Goal: Task Accomplishment & Management: Manage account settings

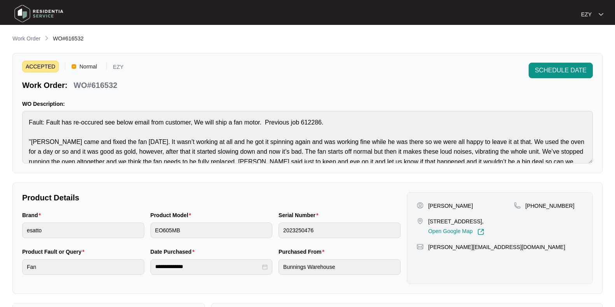
click at [21, 38] on p "Work Order" at bounding box center [26, 39] width 28 height 8
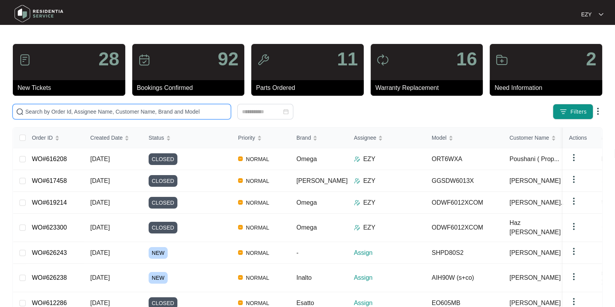
click at [95, 110] on input "text" at bounding box center [126, 111] width 202 height 9
paste input "621383"
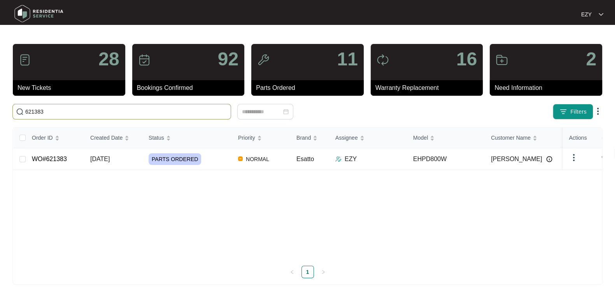
type input "621383"
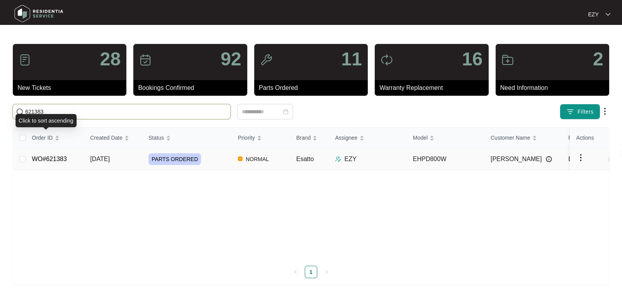
click at [81, 160] on td "WO#621383" at bounding box center [55, 159] width 58 height 22
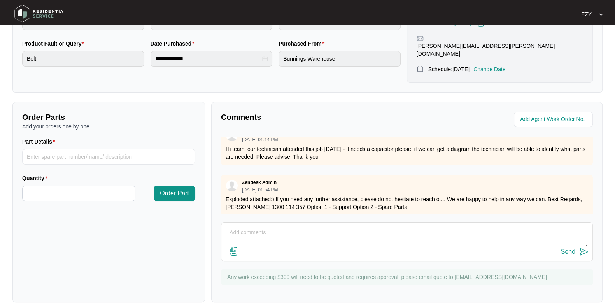
scroll to position [286, 0]
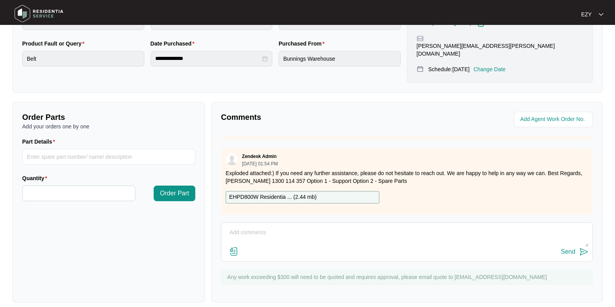
click at [326, 235] on textarea at bounding box center [406, 236] width 363 height 20
type textarea "Hi team, thank you for the exploded view! Our technician has confirmed they nee…"
click at [571, 249] on button "Send" at bounding box center [575, 252] width 28 height 11
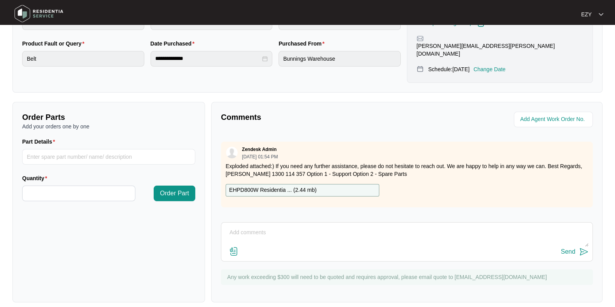
scroll to position [0, 0]
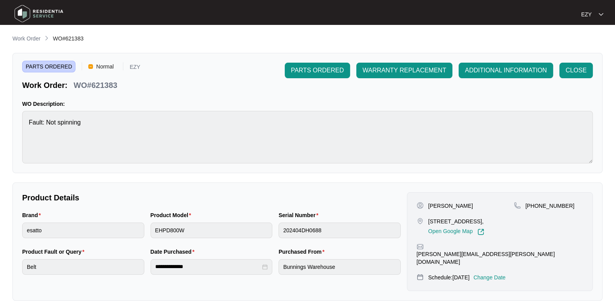
click at [30, 40] on p "Work Order" at bounding box center [26, 39] width 28 height 8
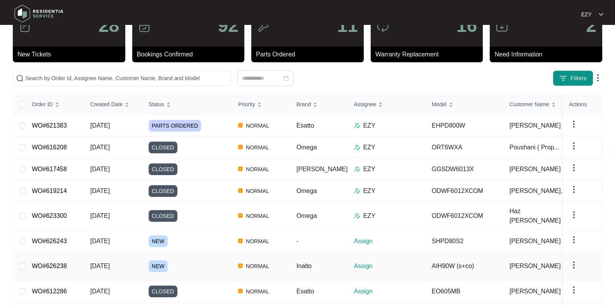
scroll to position [24, 0]
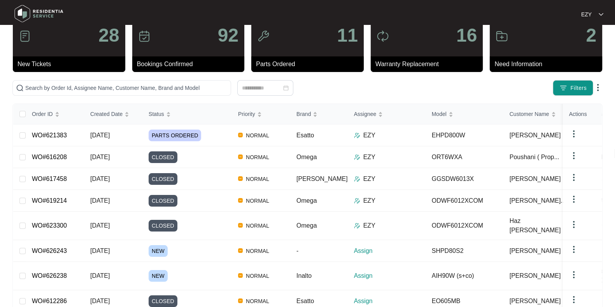
click at [562, 89] on img "button" at bounding box center [563, 88] width 8 height 8
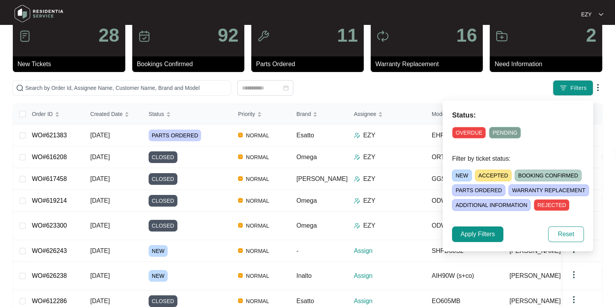
click at [457, 172] on span "NEW" at bounding box center [462, 176] width 20 height 12
click at [467, 235] on span "Apply Filters" at bounding box center [477, 233] width 34 height 9
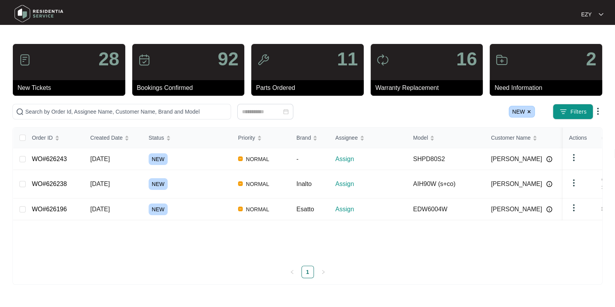
scroll to position [0, 0]
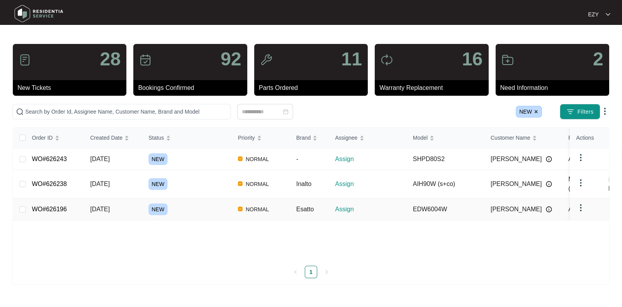
click at [198, 205] on div "NEW" at bounding box center [190, 209] width 83 height 12
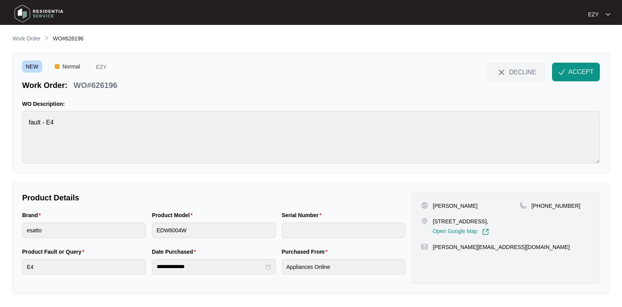
click at [94, 87] on p "WO#626196" at bounding box center [96, 85] width 44 height 11
copy div "WO#626196 DECLINE ACCEPT"
click at [438, 220] on p "[STREET_ADDRESS]," at bounding box center [461, 221] width 56 height 8
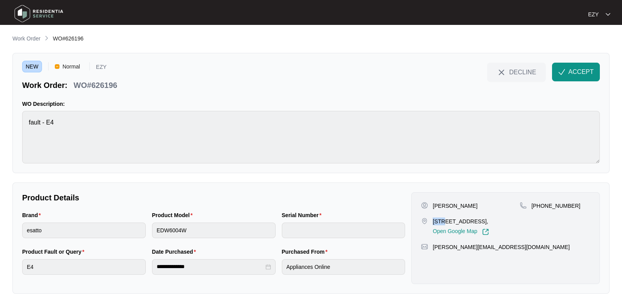
click at [438, 220] on p "[STREET_ADDRESS]," at bounding box center [461, 221] width 56 height 8
copy p "[STREET_ADDRESS],"
click at [436, 204] on p "[PERSON_NAME]" at bounding box center [455, 206] width 45 height 8
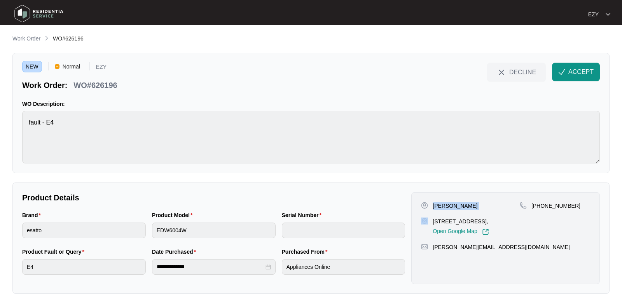
click at [436, 204] on p "[PERSON_NAME]" at bounding box center [455, 206] width 45 height 8
copy p "[PERSON_NAME]"
drag, startPoint x: 569, startPoint y: 208, endPoint x: 541, endPoint y: 203, distance: 28.5
click at [541, 203] on div "[PHONE_NUMBER]" at bounding box center [555, 206] width 70 height 8
copy p "434193922"
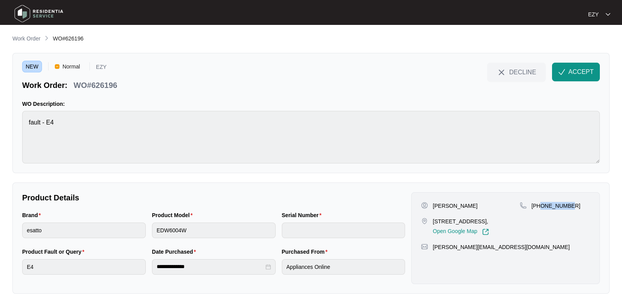
click at [581, 75] on span "ACCEPT" at bounding box center [581, 71] width 25 height 9
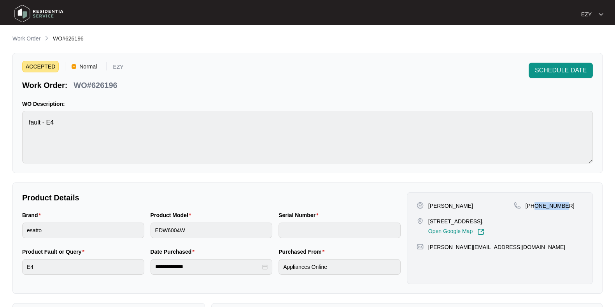
click at [36, 35] on p "Work Order" at bounding box center [26, 39] width 28 height 8
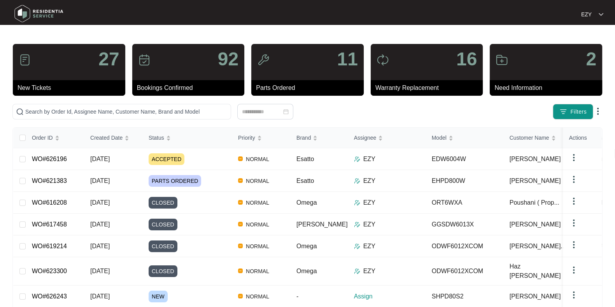
click at [572, 110] on span "Filters" at bounding box center [578, 112] width 16 height 8
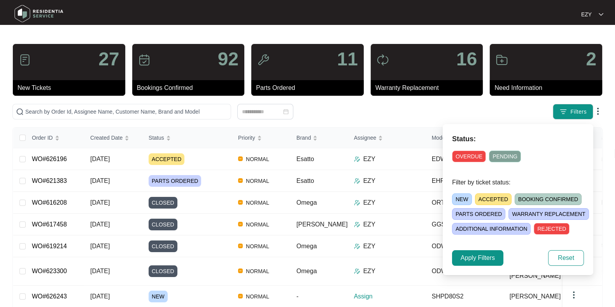
click at [462, 200] on span "NEW" at bounding box center [462, 199] width 20 height 12
click at [477, 255] on span "Apply Filters" at bounding box center [477, 257] width 34 height 9
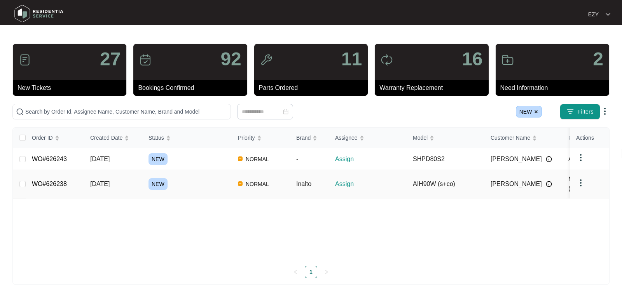
click at [214, 178] on div "NEW" at bounding box center [190, 184] width 83 height 12
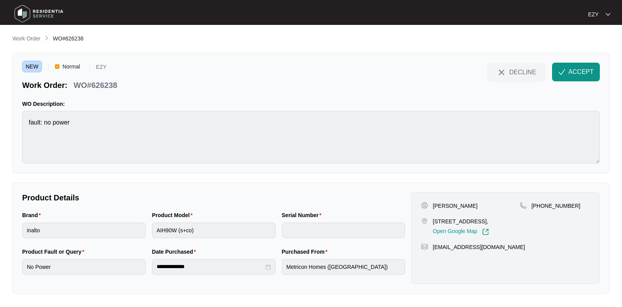
click at [102, 82] on p "WO#626238" at bounding box center [96, 85] width 44 height 11
copy div "WO#626238 DECLINE ACCEPT"
click at [230, 239] on div "Product Model AIH90W (s+co)" at bounding box center [214, 229] width 130 height 37
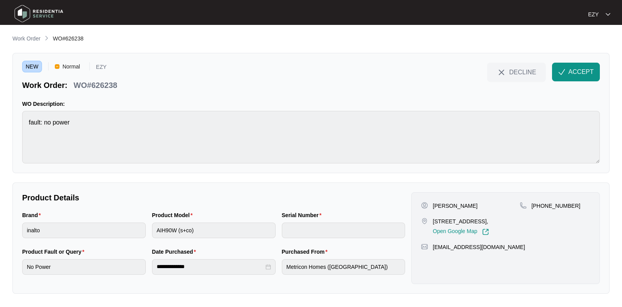
click at [230, 239] on div "Product Model AIH90W (s+co)" at bounding box center [214, 229] width 130 height 37
click at [446, 203] on p "[PERSON_NAME]" at bounding box center [455, 206] width 45 height 8
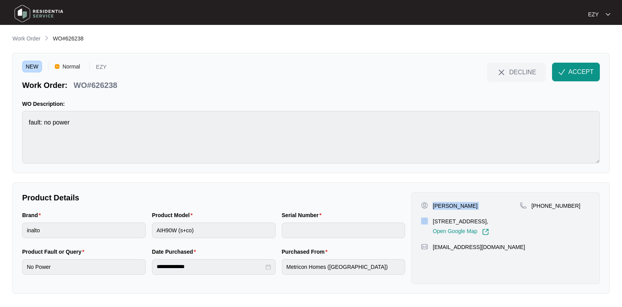
copy p "[PERSON_NAME]"
click at [472, 221] on p "[STREET_ADDRESS]," at bounding box center [461, 221] width 56 height 8
copy p "[STREET_ADDRESS],"
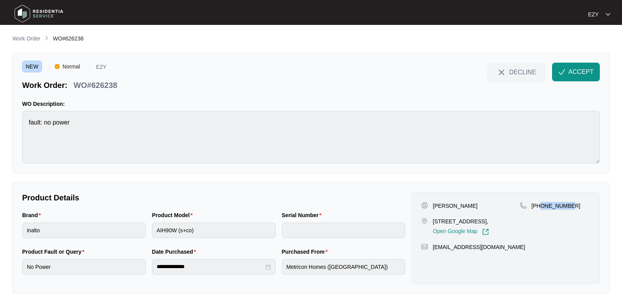
drag, startPoint x: 574, startPoint y: 204, endPoint x: 541, endPoint y: 205, distance: 33.1
click at [541, 205] on div "[PHONE_NUMBER]" at bounding box center [555, 206] width 70 height 8
copy p "449955101"
click at [574, 67] on span "ACCEPT" at bounding box center [581, 71] width 25 height 9
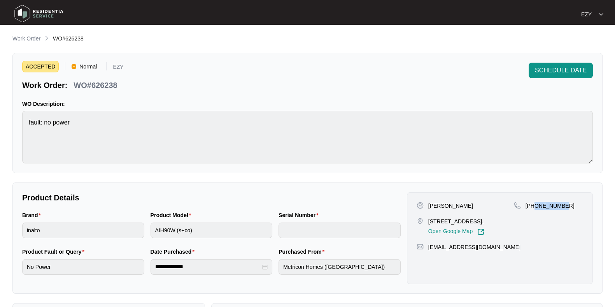
click at [30, 39] on p "Work Order" at bounding box center [26, 39] width 28 height 8
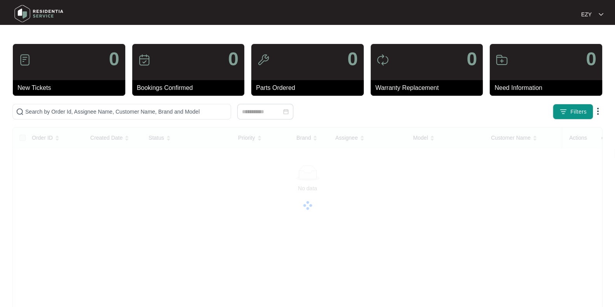
click at [32, 44] on div "0" at bounding box center [69, 62] width 112 height 36
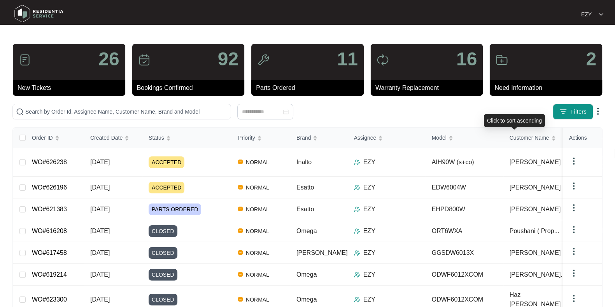
click at [567, 115] on img "button" at bounding box center [563, 112] width 8 height 8
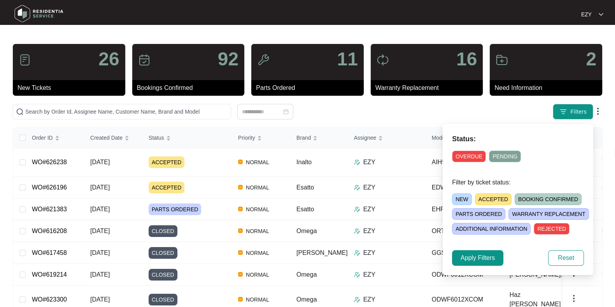
click at [464, 199] on span "NEW" at bounding box center [462, 199] width 20 height 12
click at [474, 259] on span "Apply Filters" at bounding box center [477, 257] width 34 height 9
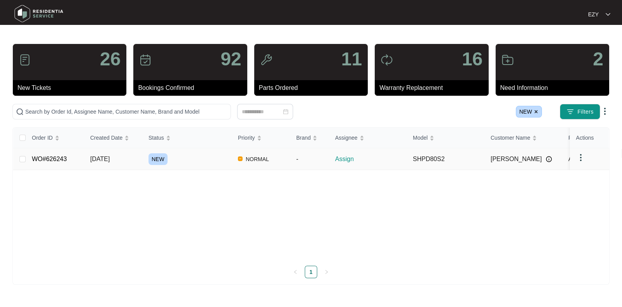
click at [195, 160] on div "NEW" at bounding box center [190, 159] width 83 height 12
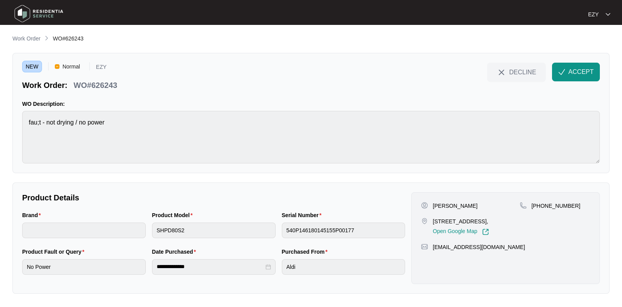
click at [574, 73] on span "ACCEPT" at bounding box center [581, 71] width 25 height 9
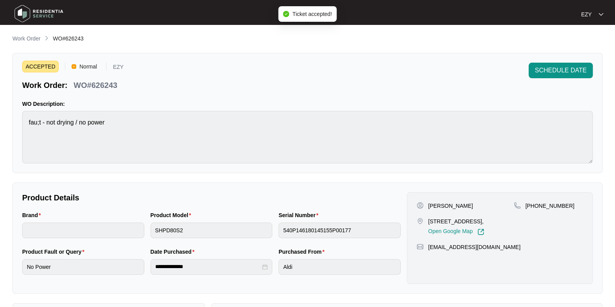
click at [86, 84] on p "WO#626243" at bounding box center [96, 85] width 44 height 11
copy div "WO#626243 SCHEDULE DATE"
click at [425, 224] on div "[STREET_ADDRESS], Open Google Map" at bounding box center [465, 226] width 97 height 18
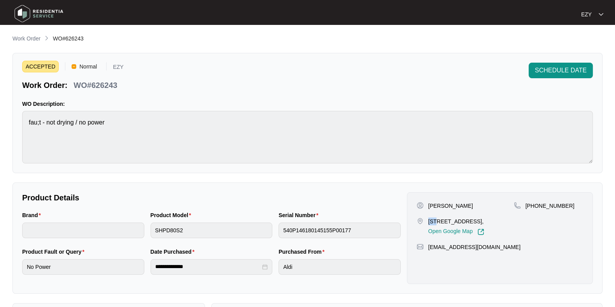
click at [425, 224] on div "[STREET_ADDRESS], Open Google Map" at bounding box center [465, 226] width 97 height 18
copy p "[STREET_ADDRESS],"
click at [444, 204] on div "[PERSON_NAME]" at bounding box center [465, 206] width 97 height 8
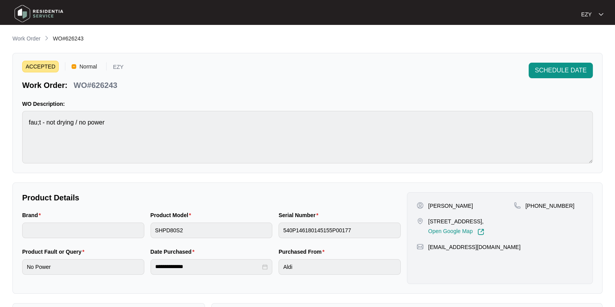
click at [438, 205] on p "[PERSON_NAME]" at bounding box center [450, 206] width 45 height 8
drag, startPoint x: 571, startPoint y: 203, endPoint x: 534, endPoint y: 203, distance: 36.2
click at [534, 203] on div "[PHONE_NUMBER]" at bounding box center [548, 206] width 69 height 8
click at [25, 33] on main "**********" at bounding box center [307, 221] width 615 height 443
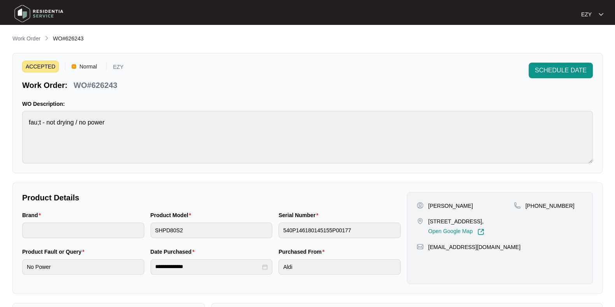
click at [31, 39] on p "Work Order" at bounding box center [26, 39] width 28 height 8
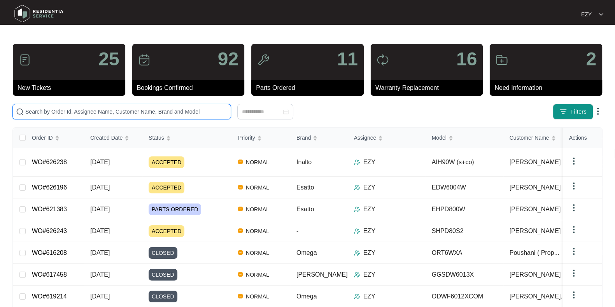
click at [155, 108] on input "text" at bounding box center [126, 111] width 202 height 9
paste input "616996"
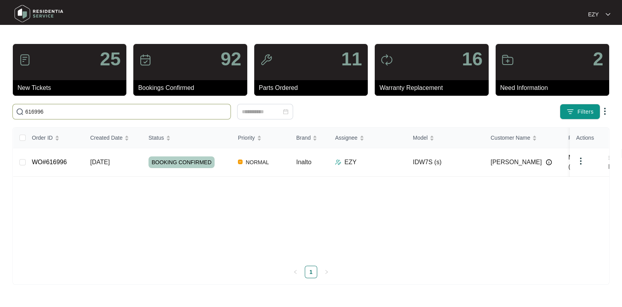
type input "616996"
click at [127, 160] on td "[DATE]" at bounding box center [113, 162] width 58 height 28
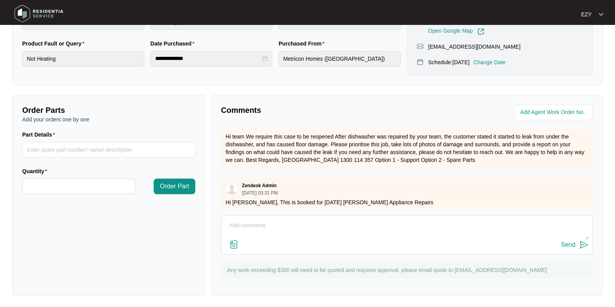
scroll to position [322, 0]
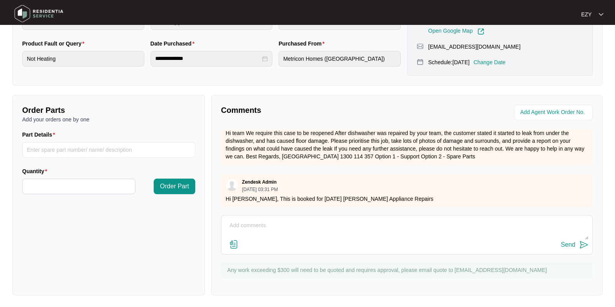
click at [312, 222] on textarea at bounding box center [406, 229] width 363 height 20
click at [296, 222] on textarea "Hi team, our technician reattened this job" at bounding box center [406, 229] width 363 height 20
click at [362, 226] on textarea "Hi team, our technician reattended this job" at bounding box center [406, 229] width 363 height 20
paste textarea "Water leaking from the door seals. Seals are distorted. You can see in the imag…"
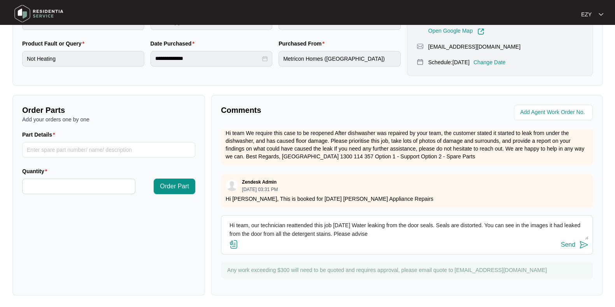
click at [352, 224] on textarea "Hi team, our technician reattended this job [DATE] Water leaking from the door …" at bounding box center [406, 229] width 363 height 20
click at [372, 226] on textarea "Hi team, our technician reattended this job [DATE] the water leaking from the d…" at bounding box center [406, 229] width 363 height 20
click at [359, 223] on textarea "Hi team, our technician reattended this job [DATE] the water is leaking from th…" at bounding box center [406, 229] width 363 height 20
drag, startPoint x: 492, startPoint y: 224, endPoint x: 464, endPoint y: 229, distance: 28.8
click at [464, 229] on textarea "Hi team, our technician reattended this job [DATE] the water is leaking from th…" at bounding box center [406, 229] width 363 height 20
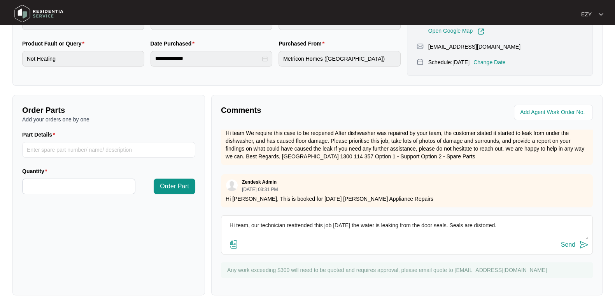
paste textarea "The bottom seal is part of the base of the machine"
click at [453, 232] on textarea "Hi team, our technician reattended this job [DATE] the water is leaking from th…" at bounding box center [406, 229] width 363 height 20
type textarea "Hi team, our technician reattended this job [DATE] the water is leaking from th…"
click at [568, 244] on div "Send" at bounding box center [568, 244] width 14 height 7
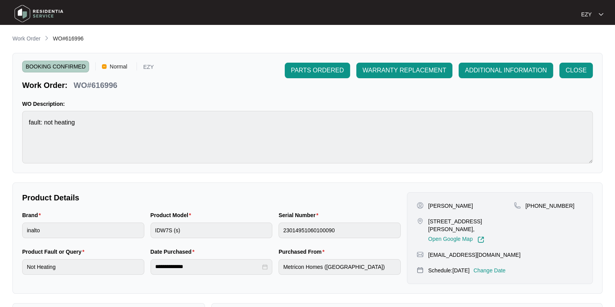
click at [27, 35] on span "Work Order" at bounding box center [26, 38] width 28 height 6
click at [30, 38] on p "Work Order" at bounding box center [26, 39] width 28 height 8
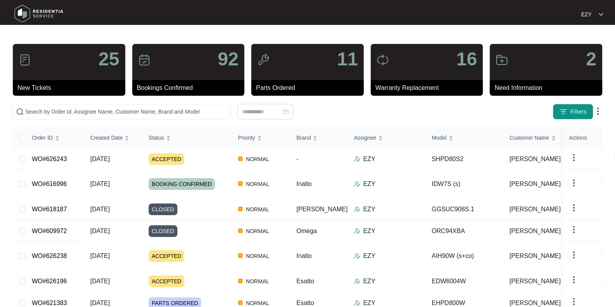
click at [577, 111] on span "Filters" at bounding box center [578, 112] width 16 height 8
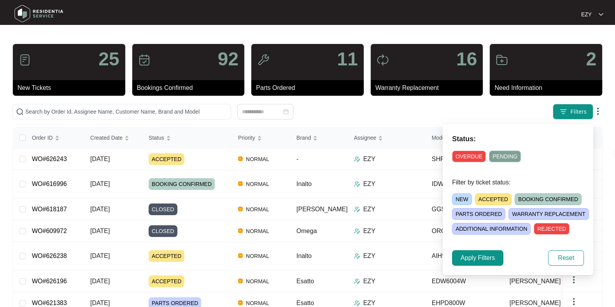
click at [462, 195] on span "NEW" at bounding box center [462, 199] width 20 height 12
click at [484, 257] on span "Apply Filters" at bounding box center [477, 257] width 34 height 9
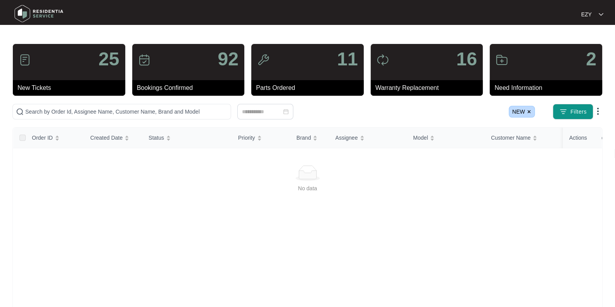
click at [527, 110] on img at bounding box center [529, 111] width 5 height 5
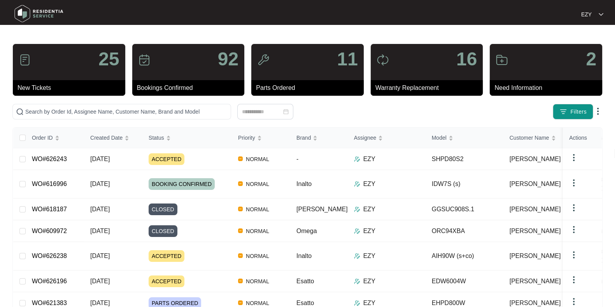
click at [564, 117] on button "Filters" at bounding box center [573, 112] width 40 height 16
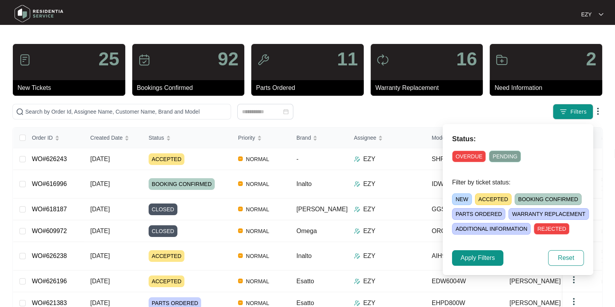
click at [494, 196] on span "ACCEPTED" at bounding box center [493, 199] width 37 height 12
click at [486, 259] on span "Apply Filters" at bounding box center [477, 257] width 34 height 9
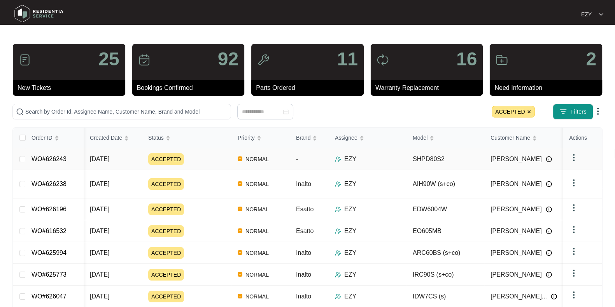
click at [201, 165] on td "ACCEPTED" at bounding box center [186, 159] width 89 height 22
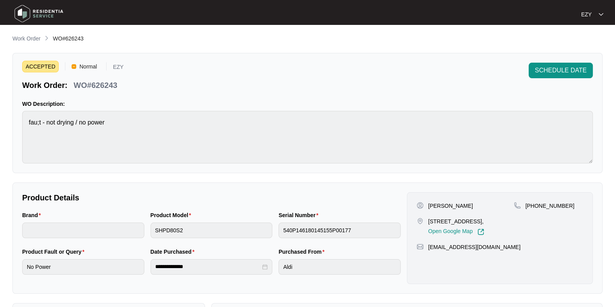
click at [105, 84] on p "WO#626243" at bounding box center [96, 85] width 44 height 11
click at [539, 68] on span "SCHEDULE DATE" at bounding box center [561, 70] width 52 height 9
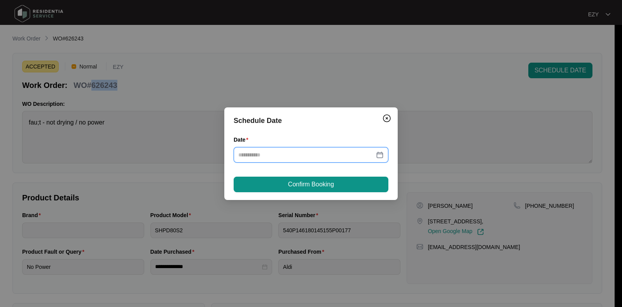
click at [286, 156] on input "Date" at bounding box center [306, 155] width 136 height 9
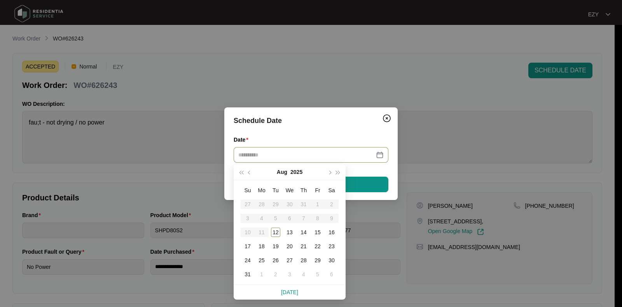
click at [263, 243] on div "18" at bounding box center [261, 246] width 9 height 9
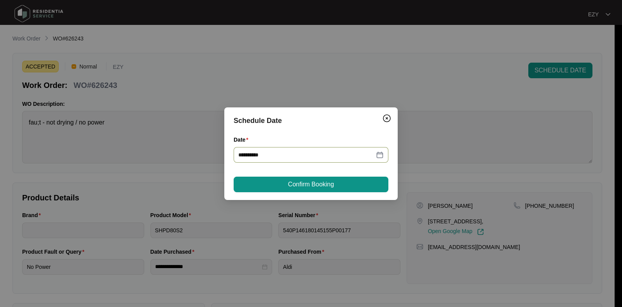
type input "**********"
click at [334, 184] on button "Confirm Booking" at bounding box center [311, 185] width 155 height 16
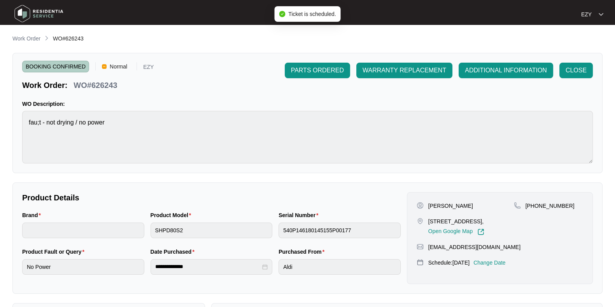
click at [29, 38] on p "Work Order" at bounding box center [26, 39] width 28 height 8
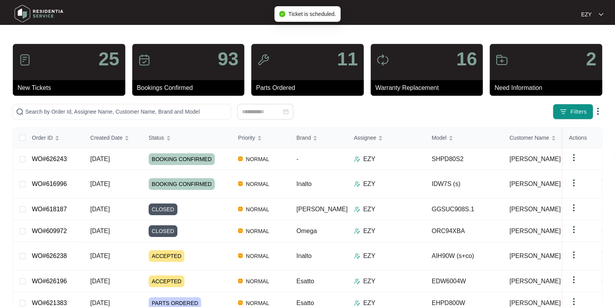
click at [567, 114] on button "Filters" at bounding box center [573, 112] width 40 height 16
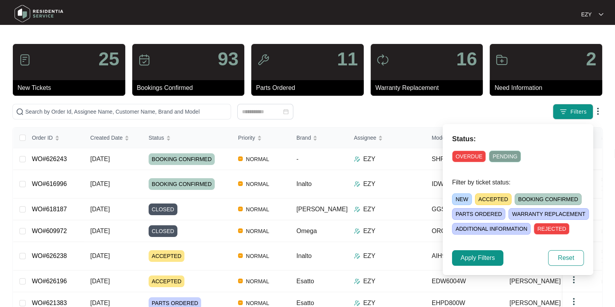
click at [488, 199] on span "ACCEPTED" at bounding box center [493, 199] width 37 height 12
click at [476, 259] on span "Apply Filters" at bounding box center [477, 257] width 34 height 9
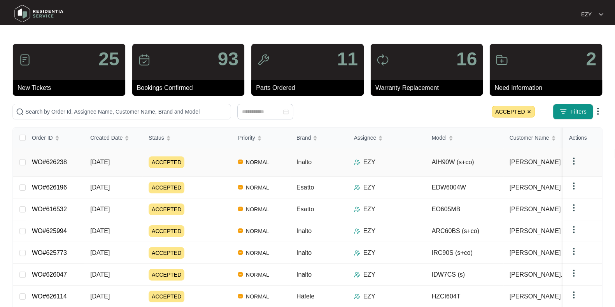
click at [204, 156] on div "ACCEPTED" at bounding box center [190, 162] width 83 height 12
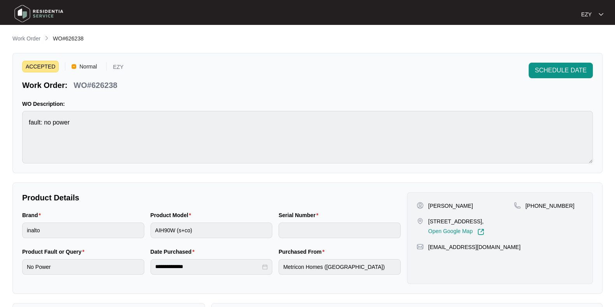
click at [100, 81] on p "WO#626238" at bounding box center [96, 85] width 44 height 11
click at [552, 74] on span "SCHEDULE DATE" at bounding box center [561, 70] width 52 height 9
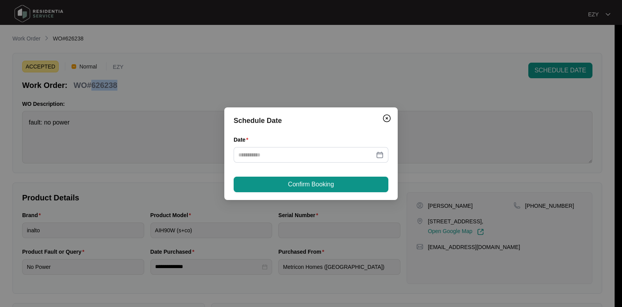
click at [295, 160] on div at bounding box center [311, 155] width 155 height 16
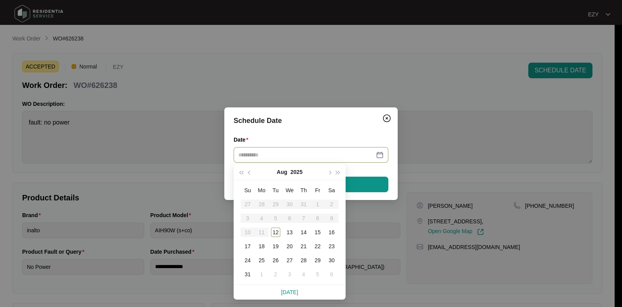
click at [263, 246] on div "18" at bounding box center [261, 246] width 9 height 9
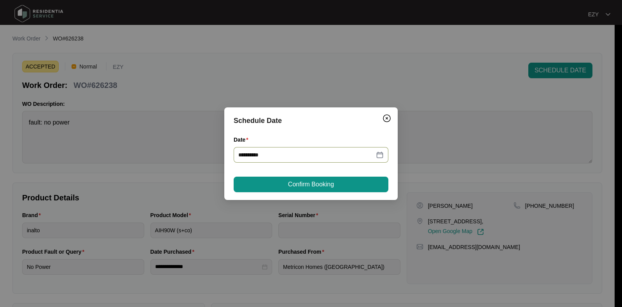
type input "**********"
click at [318, 184] on span "Confirm Booking" at bounding box center [311, 184] width 46 height 9
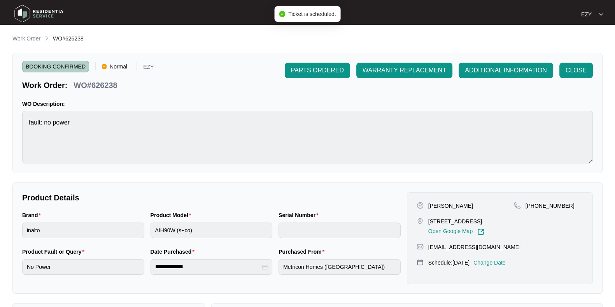
click at [30, 37] on p "Work Order" at bounding box center [26, 39] width 28 height 8
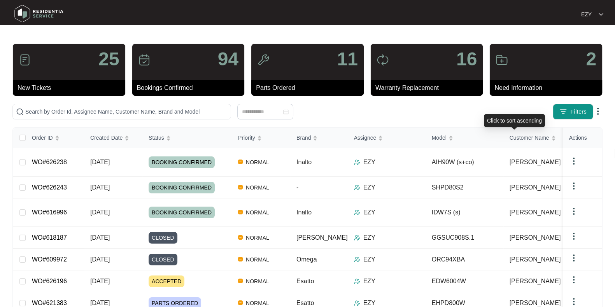
click at [570, 118] on button "Filters" at bounding box center [573, 112] width 40 height 16
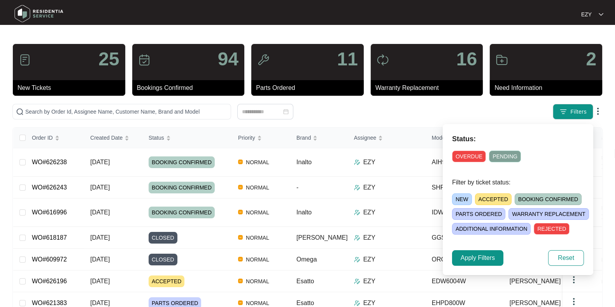
click at [490, 197] on span "ACCEPTED" at bounding box center [493, 199] width 37 height 12
click at [478, 255] on span "Apply Filters" at bounding box center [477, 257] width 34 height 9
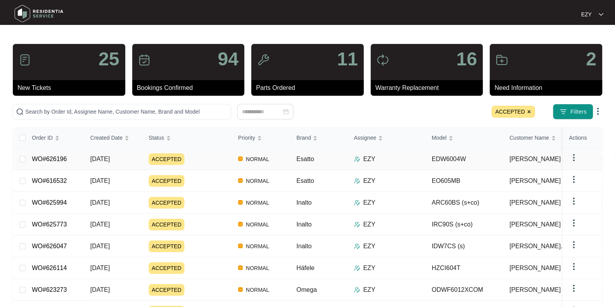
click at [208, 161] on div "ACCEPTED" at bounding box center [190, 159] width 83 height 12
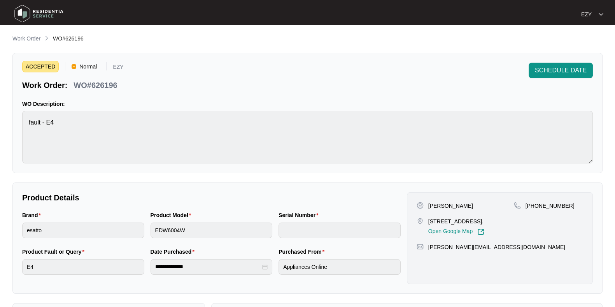
click at [114, 81] on p "WO#626196" at bounding box center [96, 85] width 44 height 11
click at [554, 70] on span "SCHEDULE DATE" at bounding box center [561, 70] width 52 height 9
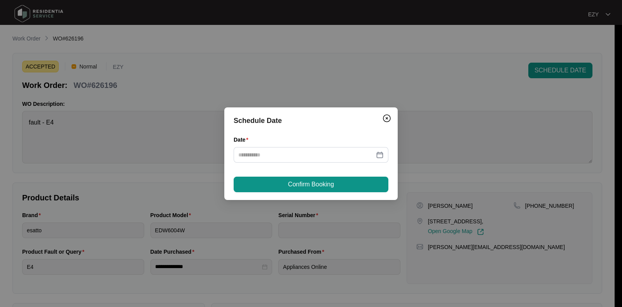
click at [291, 146] on div "Date" at bounding box center [311, 141] width 155 height 12
click at [275, 152] on input "Date" at bounding box center [306, 155] width 136 height 9
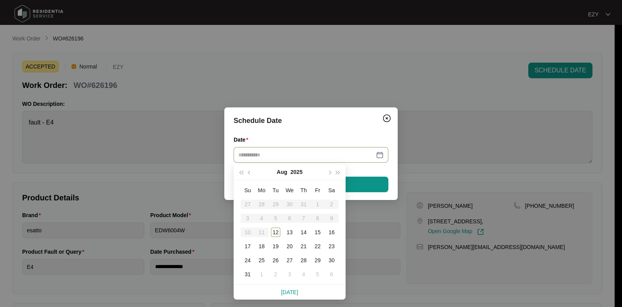
type input "**********"
click at [264, 245] on div "18" at bounding box center [261, 246] width 9 height 9
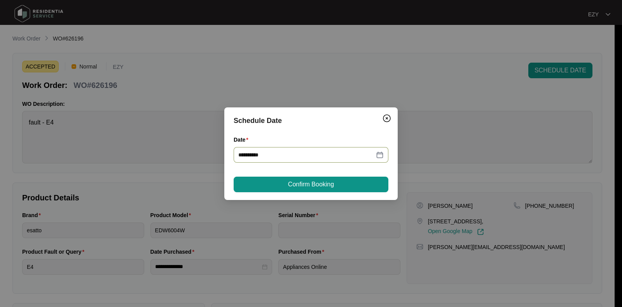
type input "**********"
click at [298, 185] on span "Confirm Booking" at bounding box center [311, 184] width 46 height 9
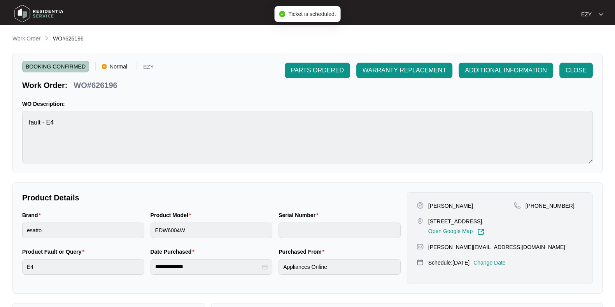
click at [26, 39] on p "Work Order" at bounding box center [26, 39] width 28 height 8
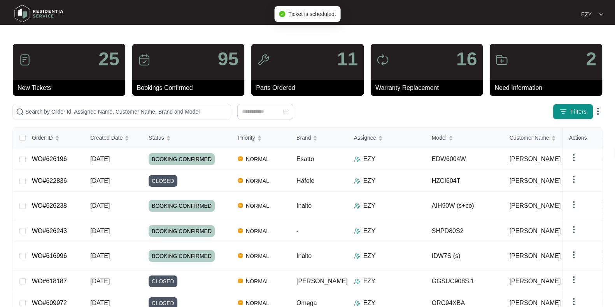
click at [572, 109] on span "Filters" at bounding box center [578, 112] width 16 height 8
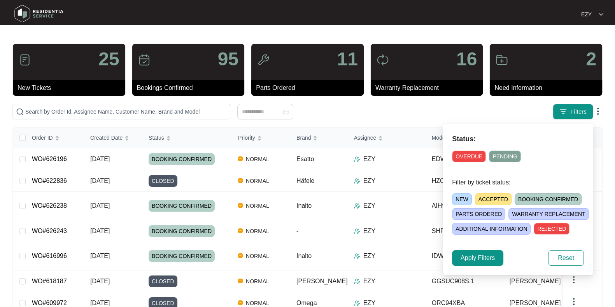
click at [484, 198] on span "ACCEPTED" at bounding box center [493, 199] width 37 height 12
click at [476, 256] on span "Apply Filters" at bounding box center [477, 257] width 34 height 9
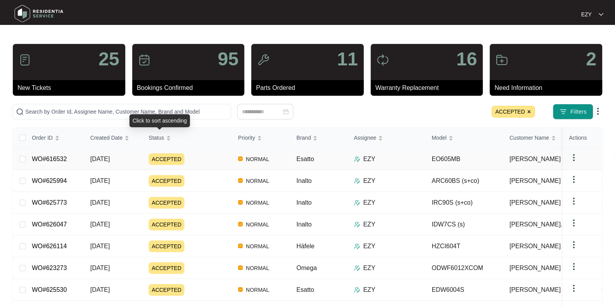
click at [198, 158] on div "ACCEPTED" at bounding box center [190, 159] width 83 height 12
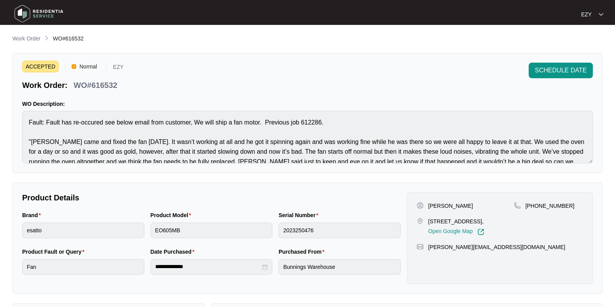
click at [106, 82] on p "WO#616532" at bounding box center [96, 85] width 44 height 11
click at [553, 71] on span "SCHEDULE DATE" at bounding box center [561, 70] width 52 height 9
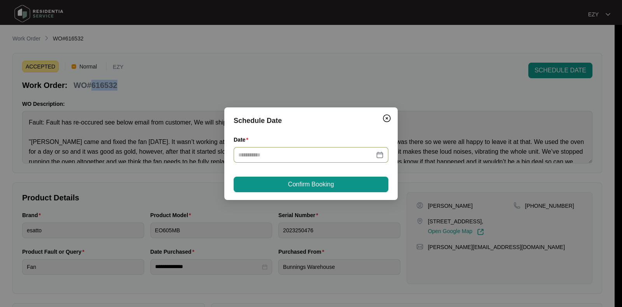
click at [311, 154] on input "Date" at bounding box center [306, 155] width 136 height 9
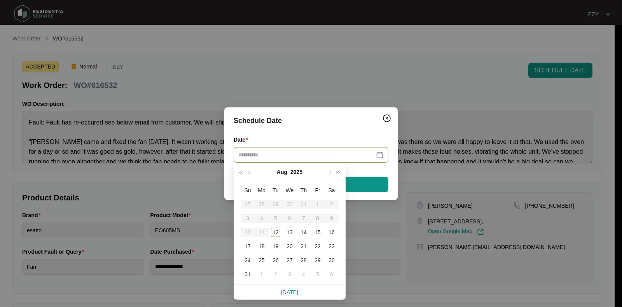
type input "**********"
click at [319, 233] on div "15" at bounding box center [317, 232] width 9 height 9
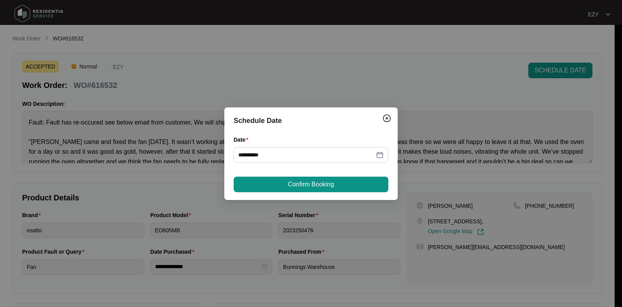
click at [304, 183] on span "Confirm Booking" at bounding box center [311, 184] width 46 height 9
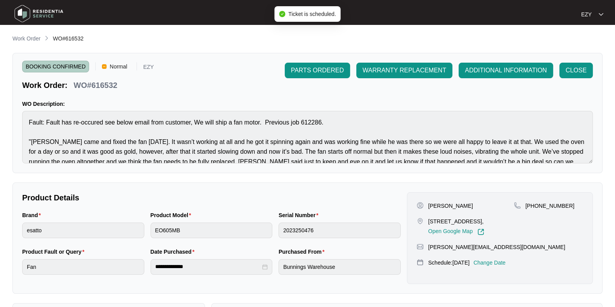
click at [41, 40] on link "Work Order" at bounding box center [26, 39] width 31 height 9
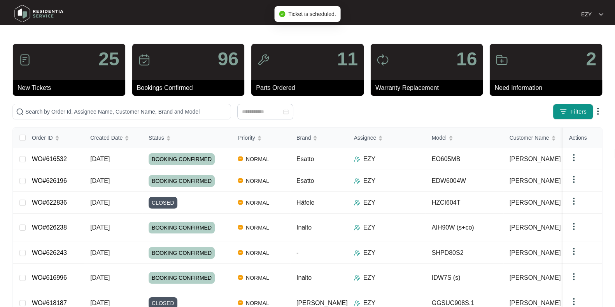
click at [569, 112] on button "Filters" at bounding box center [573, 112] width 40 height 16
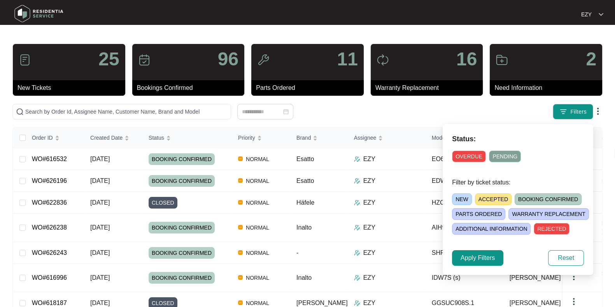
click at [488, 196] on span "ACCEPTED" at bounding box center [493, 199] width 37 height 12
click at [478, 259] on span "Apply Filters" at bounding box center [477, 257] width 34 height 9
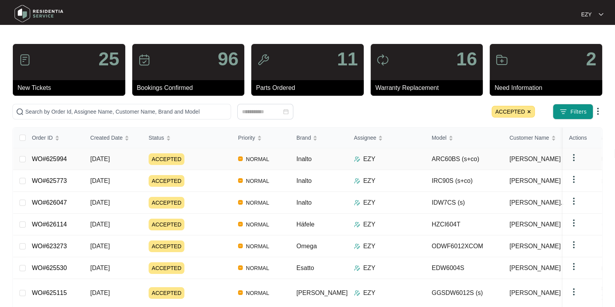
click at [203, 156] on div "ACCEPTED" at bounding box center [190, 159] width 83 height 12
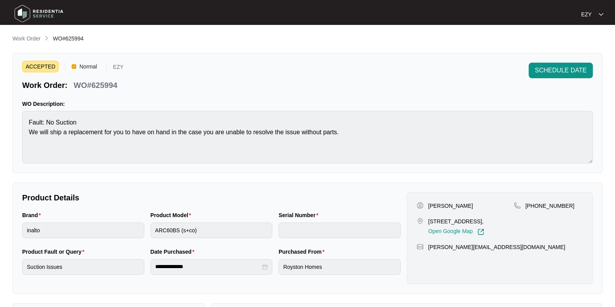
click at [105, 86] on p "WO#625994" at bounding box center [96, 85] width 44 height 11
click at [28, 40] on p "Work Order" at bounding box center [26, 39] width 28 height 8
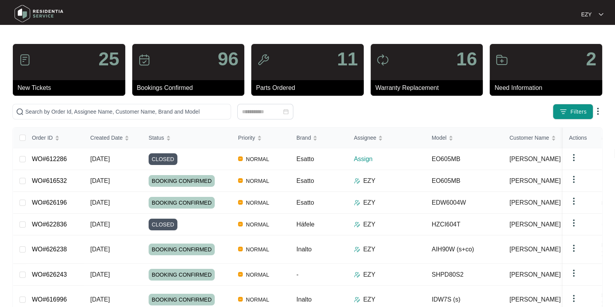
click at [560, 117] on button "Filters" at bounding box center [573, 112] width 40 height 16
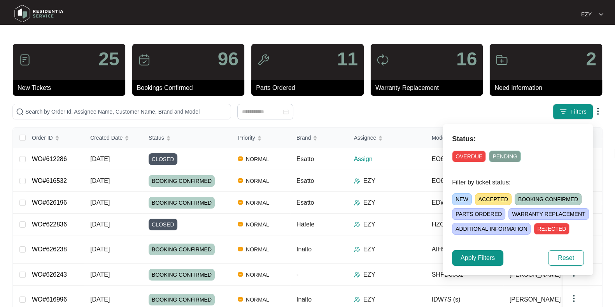
click at [485, 198] on span "ACCEPTED" at bounding box center [493, 199] width 37 height 12
click at [481, 256] on span "Apply Filters" at bounding box center [477, 257] width 34 height 9
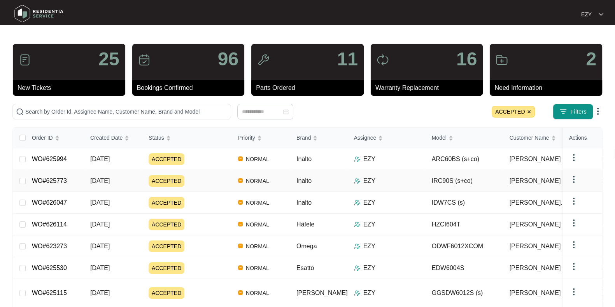
click at [200, 182] on div "ACCEPTED" at bounding box center [190, 181] width 83 height 12
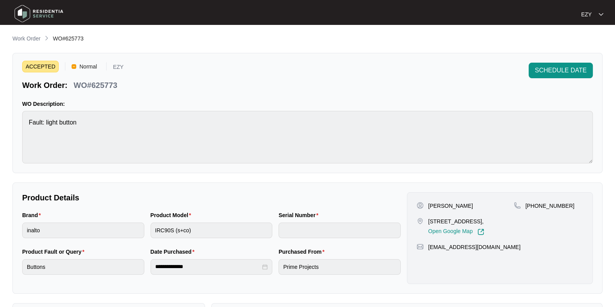
click at [110, 82] on p "WO#625773" at bounding box center [96, 85] width 44 height 11
click at [560, 67] on span "SCHEDULE DATE" at bounding box center [561, 70] width 52 height 9
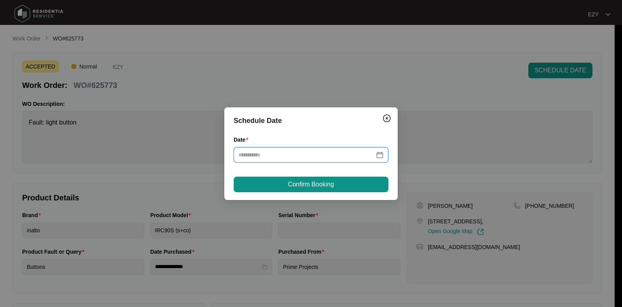
click at [309, 152] on input "Date" at bounding box center [306, 155] width 136 height 9
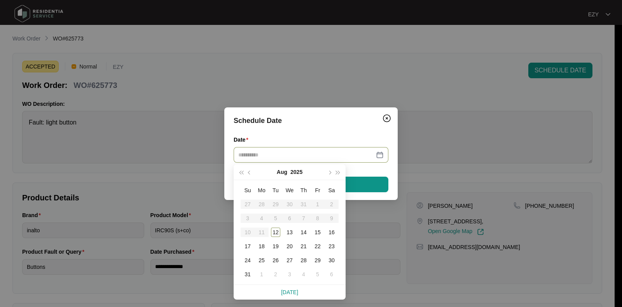
type input "**********"
click at [305, 231] on div "14" at bounding box center [303, 232] width 9 height 9
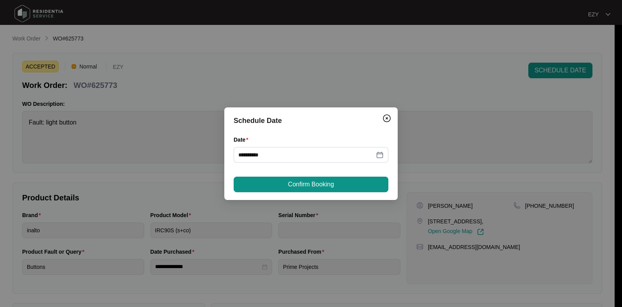
click at [308, 180] on span "Confirm Booking" at bounding box center [311, 184] width 46 height 9
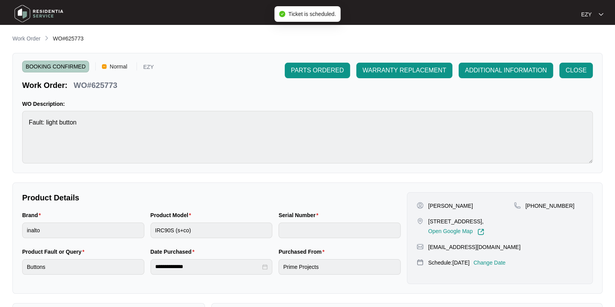
click at [35, 42] on p "Work Order" at bounding box center [26, 39] width 28 height 8
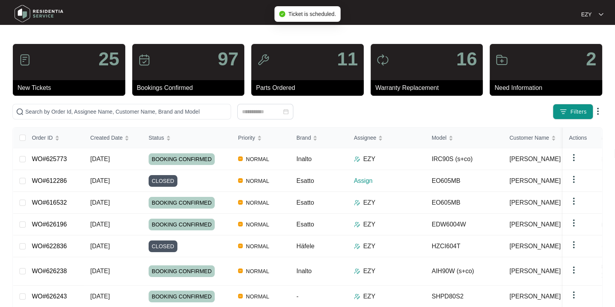
click at [578, 111] on span "Filters" at bounding box center [578, 112] width 16 height 8
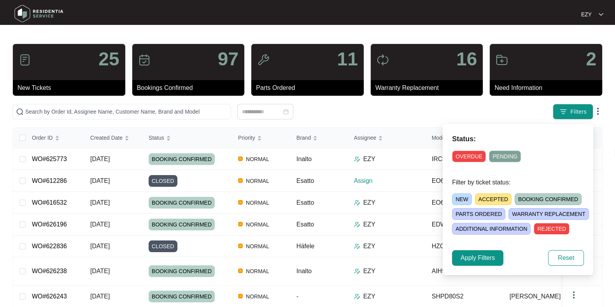
click at [501, 194] on span "ACCEPTED" at bounding box center [493, 199] width 37 height 12
click at [467, 259] on span "Apply Filters" at bounding box center [477, 257] width 34 height 9
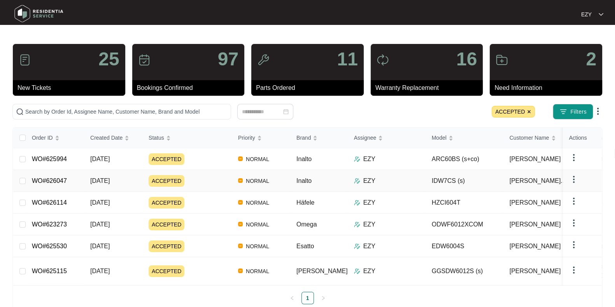
click at [224, 176] on div "ACCEPTED" at bounding box center [190, 181] width 83 height 12
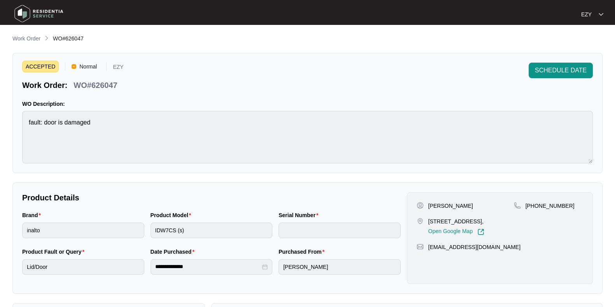
click at [109, 83] on p "WO#626047" at bounding box center [96, 85] width 44 height 11
click at [570, 65] on button "SCHEDULE DATE" at bounding box center [561, 71] width 64 height 16
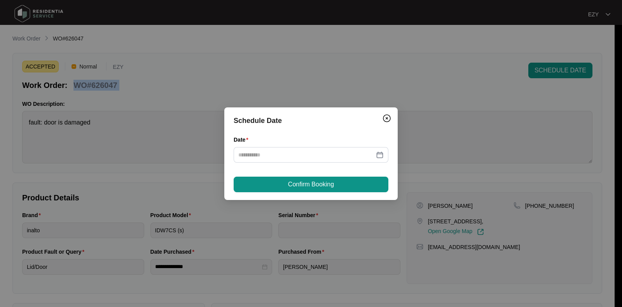
click at [318, 149] on div at bounding box center [311, 155] width 155 height 16
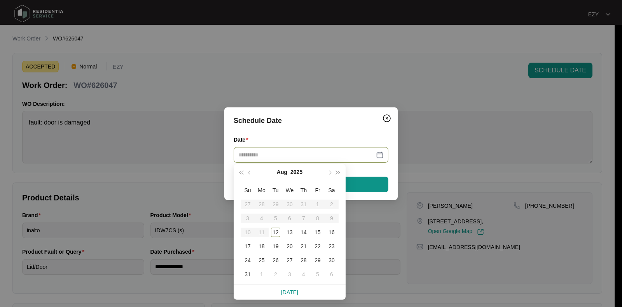
type input "**********"
click at [265, 247] on div "18" at bounding box center [261, 246] width 9 height 9
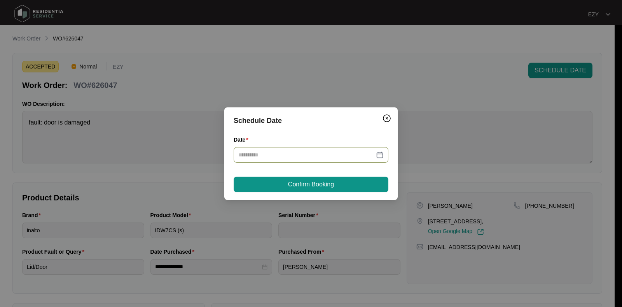
type input "**********"
click at [312, 187] on span "Confirm Booking" at bounding box center [311, 184] width 46 height 9
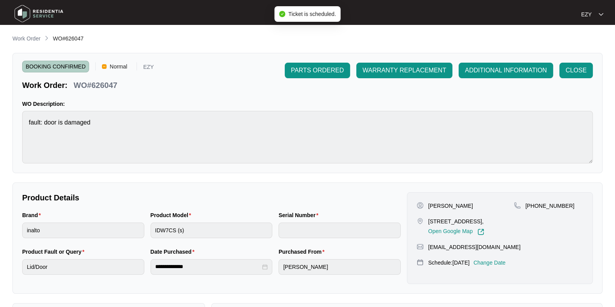
click at [32, 39] on p "Work Order" at bounding box center [26, 39] width 28 height 8
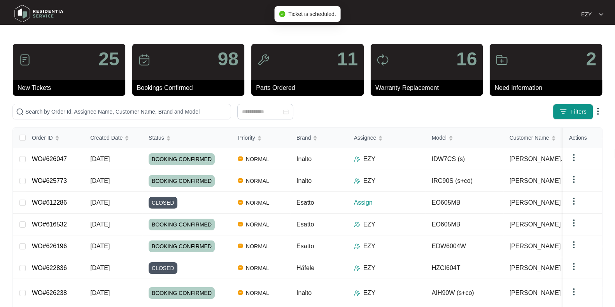
click at [580, 109] on span "Filters" at bounding box center [578, 112] width 16 height 8
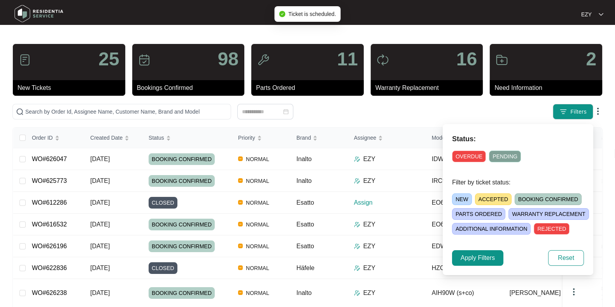
click at [494, 194] on span "ACCEPTED" at bounding box center [493, 199] width 37 height 12
click at [478, 257] on span "Apply Filters" at bounding box center [477, 257] width 34 height 9
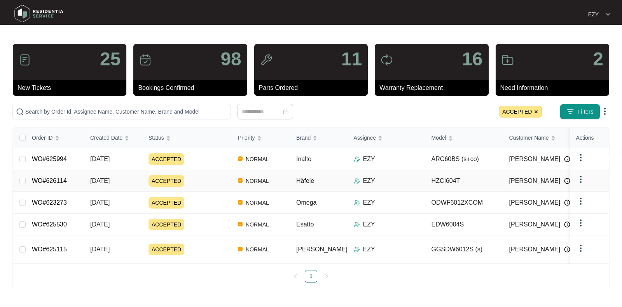
click at [200, 187] on td "ACCEPTED" at bounding box center [186, 181] width 89 height 22
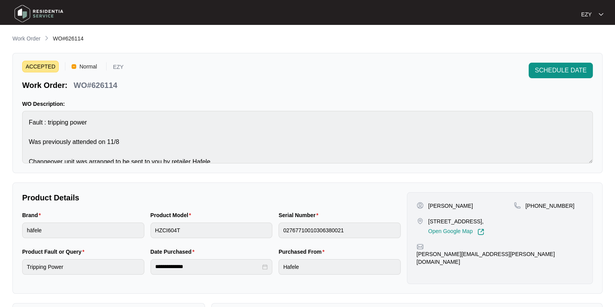
scroll to position [49, 0]
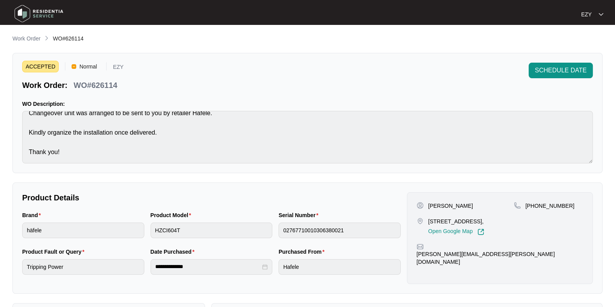
click at [30, 41] on p "Work Order" at bounding box center [26, 39] width 28 height 8
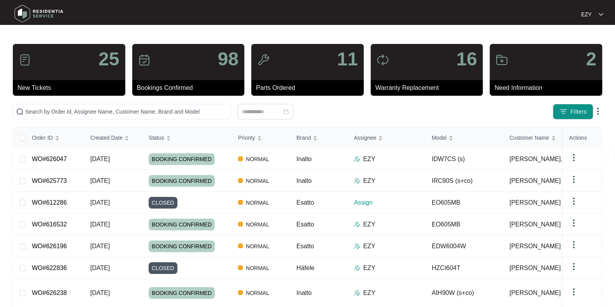
click at [583, 109] on span "Filters" at bounding box center [578, 112] width 16 height 8
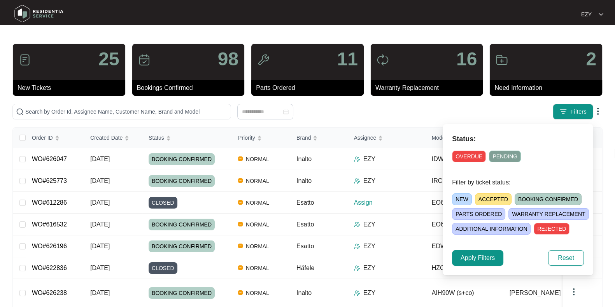
click at [496, 195] on span "ACCEPTED" at bounding box center [493, 199] width 37 height 12
click at [469, 255] on span "Apply Filters" at bounding box center [477, 257] width 34 height 9
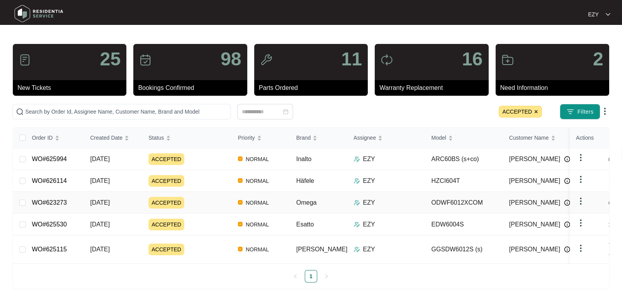
click at [212, 206] on div "ACCEPTED" at bounding box center [190, 203] width 83 height 12
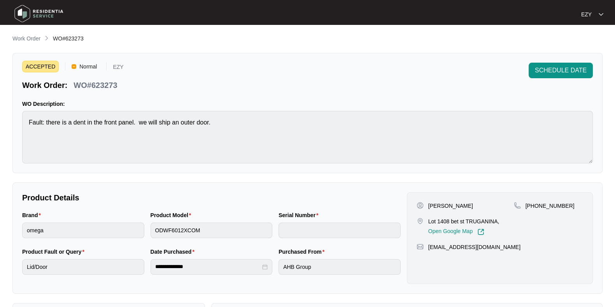
click at [109, 77] on div "WO#623273" at bounding box center [95, 84] width 50 height 14
click at [19, 38] on p "Work Order" at bounding box center [26, 39] width 28 height 8
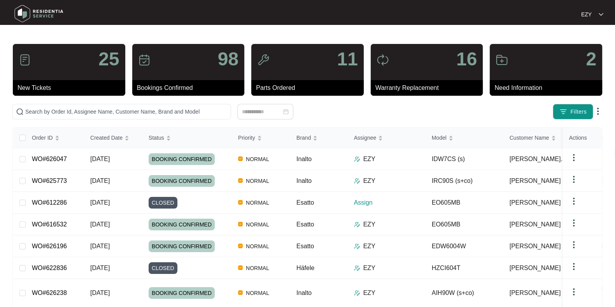
click at [581, 111] on span "Filters" at bounding box center [578, 112] width 16 height 8
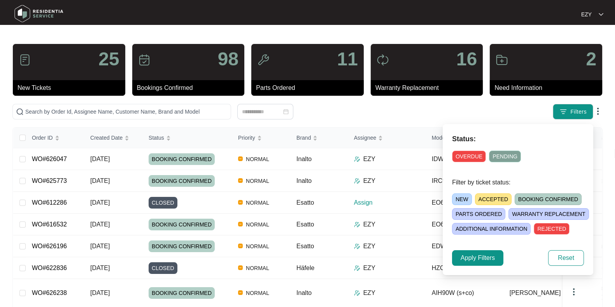
click at [497, 195] on span "ACCEPTED" at bounding box center [493, 199] width 37 height 12
click at [466, 258] on span "Apply Filters" at bounding box center [477, 257] width 34 height 9
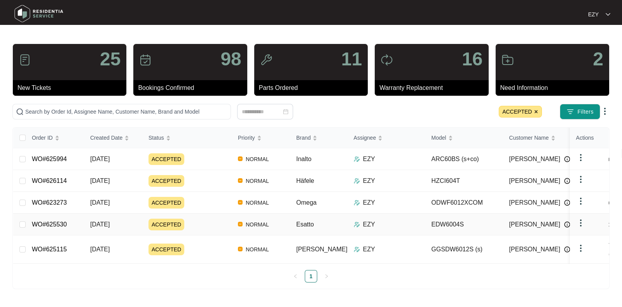
click at [215, 221] on div "ACCEPTED" at bounding box center [190, 225] width 83 height 12
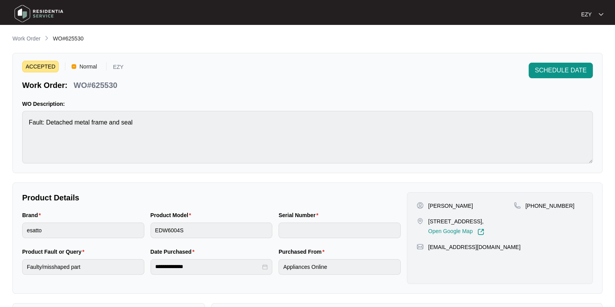
click at [102, 80] on p "WO#625530" at bounding box center [96, 85] width 44 height 11
click at [33, 37] on p "Work Order" at bounding box center [26, 39] width 28 height 8
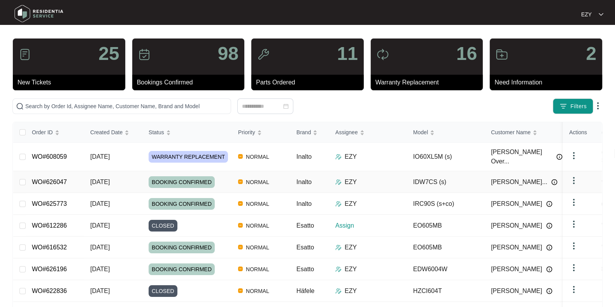
scroll to position [2, 0]
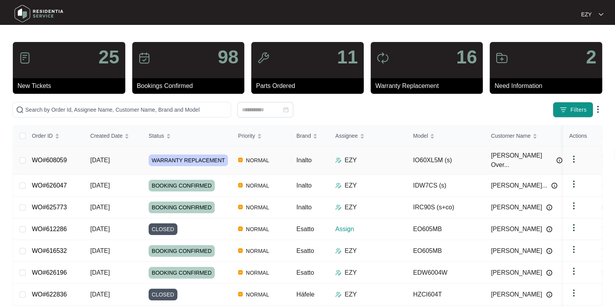
click at [133, 156] on td "[DATE]" at bounding box center [113, 160] width 58 height 28
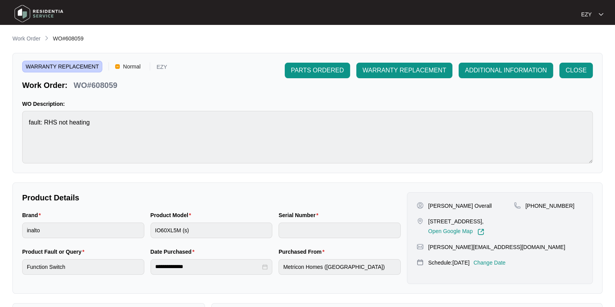
click at [31, 37] on p "Work Order" at bounding box center [26, 39] width 28 height 8
